Goal: Complete application form: Complete application form

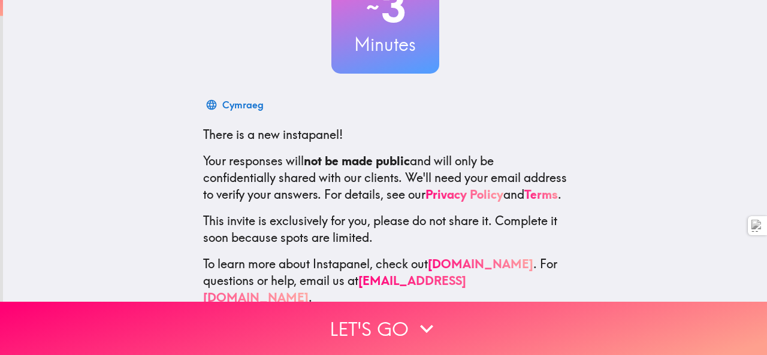
scroll to position [143, 0]
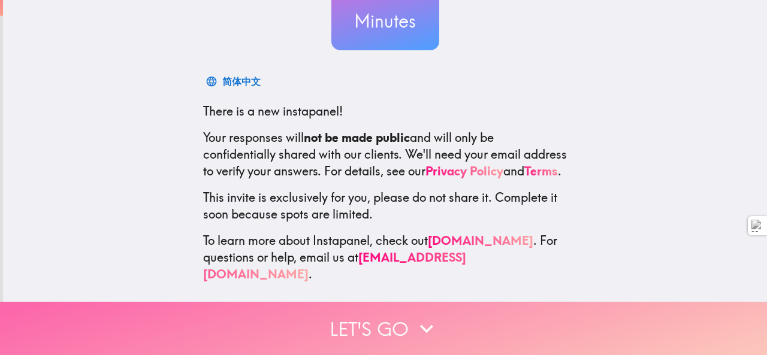
click at [427, 330] on icon "button" at bounding box center [426, 329] width 26 height 26
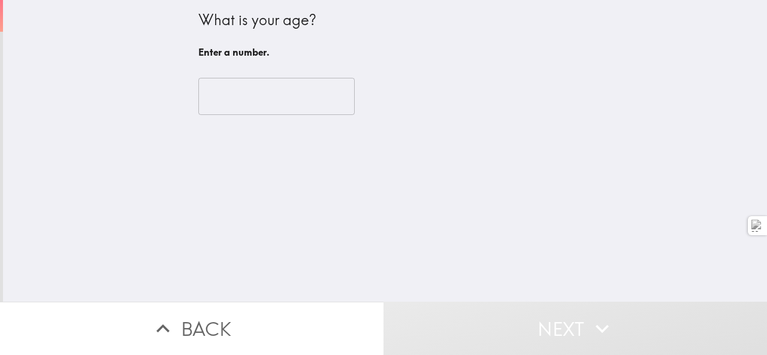
click at [250, 84] on input "number" at bounding box center [276, 96] width 156 height 37
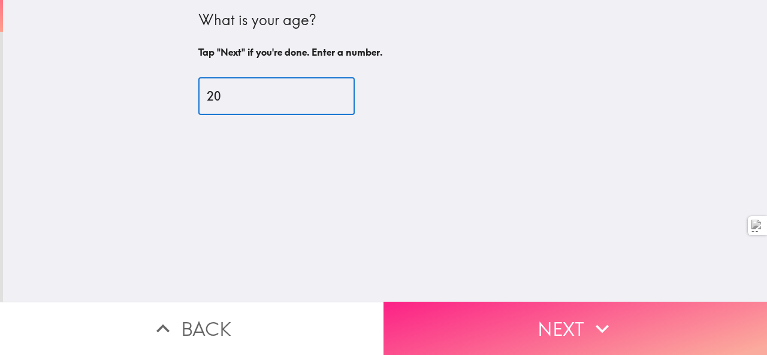
type input "20"
click at [464, 302] on button "Next" at bounding box center [574, 328] width 383 height 53
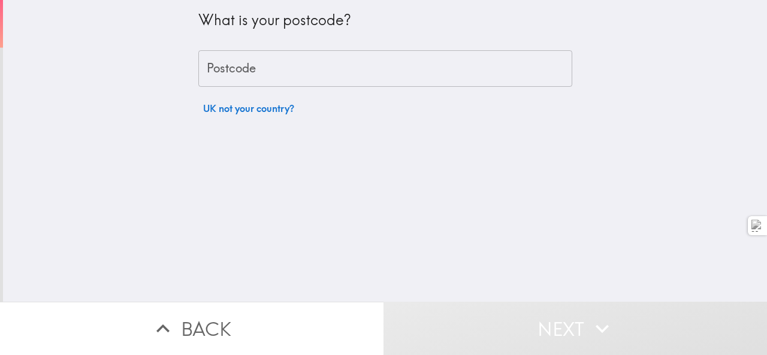
click at [286, 64] on input "Postcode" at bounding box center [385, 68] width 374 height 37
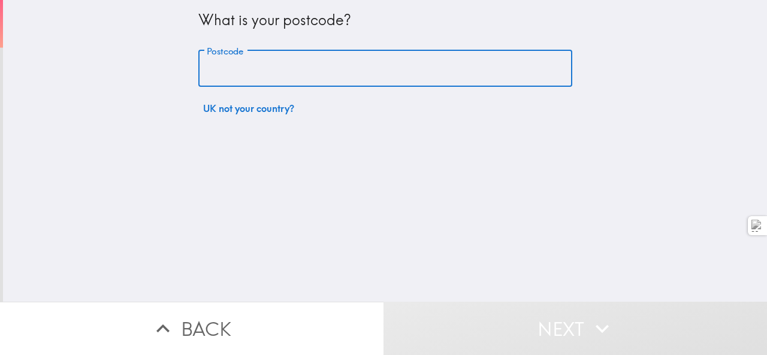
type input "SN5 5DE"
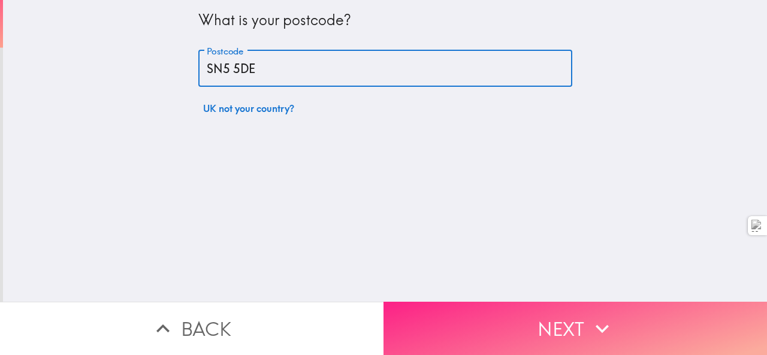
click at [413, 303] on button "Next" at bounding box center [574, 328] width 383 height 53
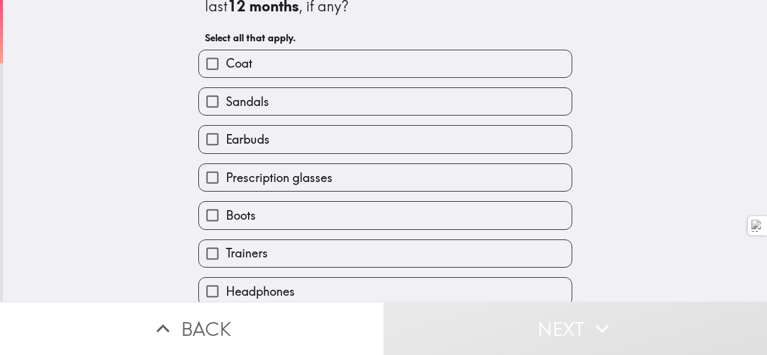
scroll to position [36, 0]
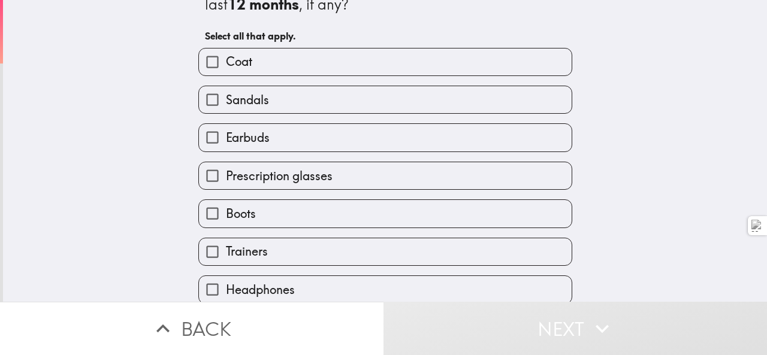
click at [306, 148] on label "Earbuds" at bounding box center [385, 137] width 373 height 27
click at [226, 148] on input "Earbuds" at bounding box center [212, 137] width 27 height 27
checkbox input "true"
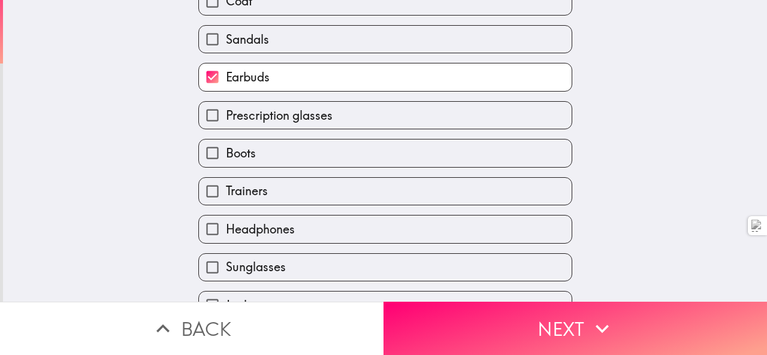
scroll to position [98, 0]
click at [303, 234] on label "Headphones" at bounding box center [385, 227] width 373 height 27
click at [226, 234] on input "Headphones" at bounding box center [212, 227] width 27 height 27
checkbox input "true"
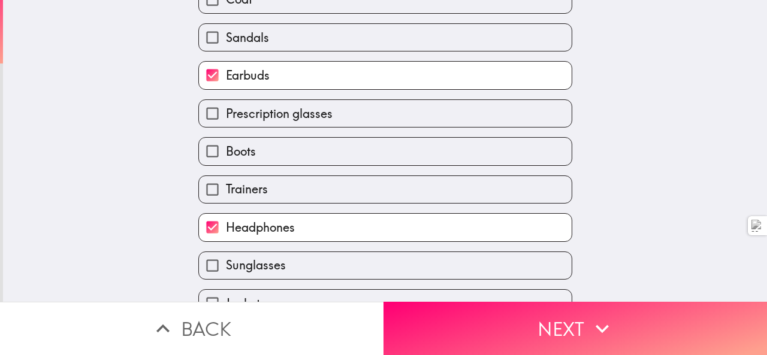
click at [309, 70] on label "Earbuds" at bounding box center [385, 75] width 373 height 27
click at [226, 70] on input "Earbuds" at bounding box center [212, 75] width 27 height 27
checkbox input "false"
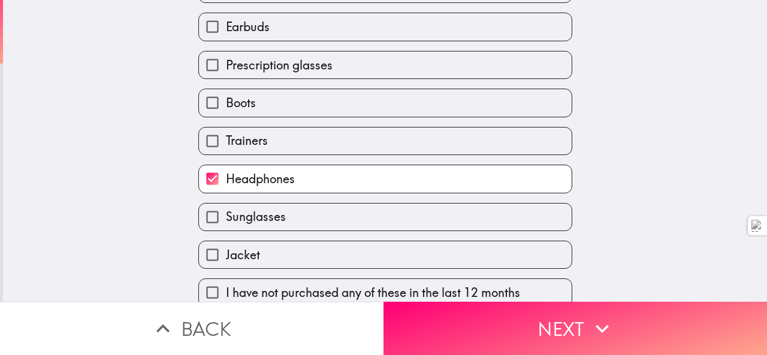
scroll to position [165, 0]
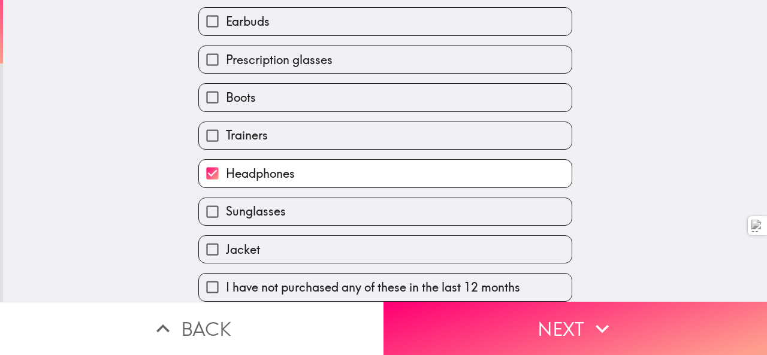
click at [280, 236] on label "Jacket" at bounding box center [385, 249] width 373 height 27
click at [226, 236] on input "Jacket" at bounding box center [212, 249] width 27 height 27
checkbox input "true"
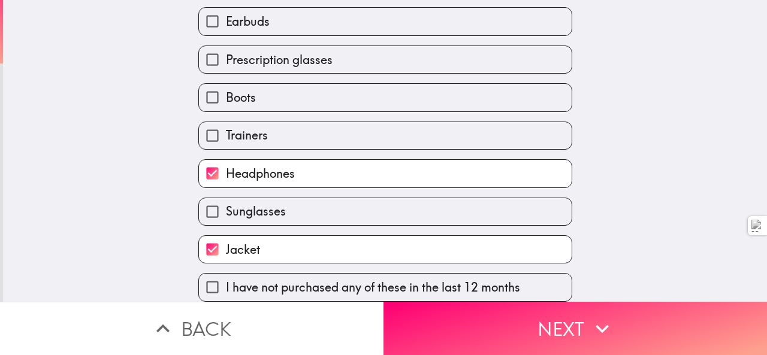
click at [301, 90] on label "Boots" at bounding box center [385, 97] width 373 height 27
click at [226, 90] on input "Boots" at bounding box center [212, 97] width 27 height 27
checkbox input "true"
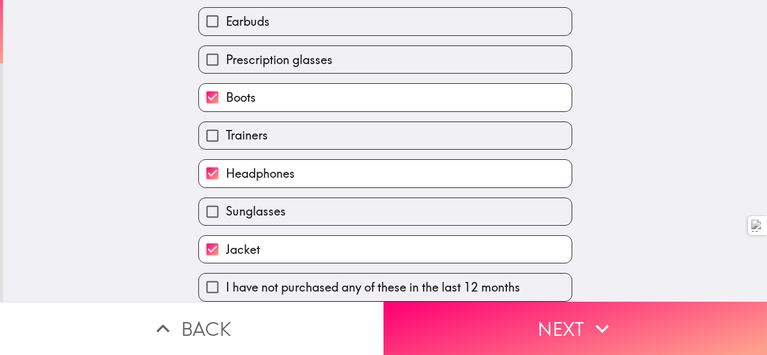
scroll to position [0, 0]
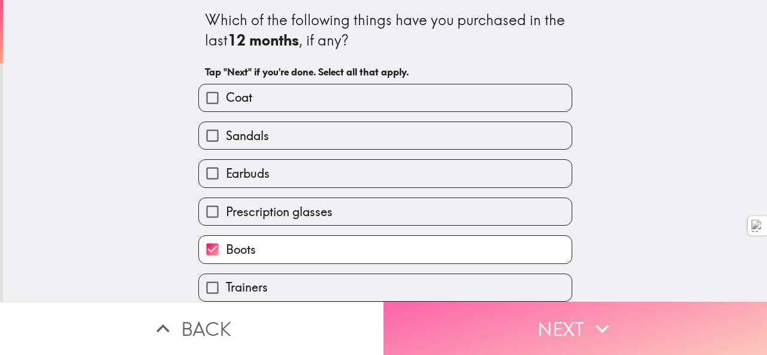
click at [466, 327] on button "Next" at bounding box center [574, 328] width 383 height 53
